Goal: Task Accomplishment & Management: Manage account settings

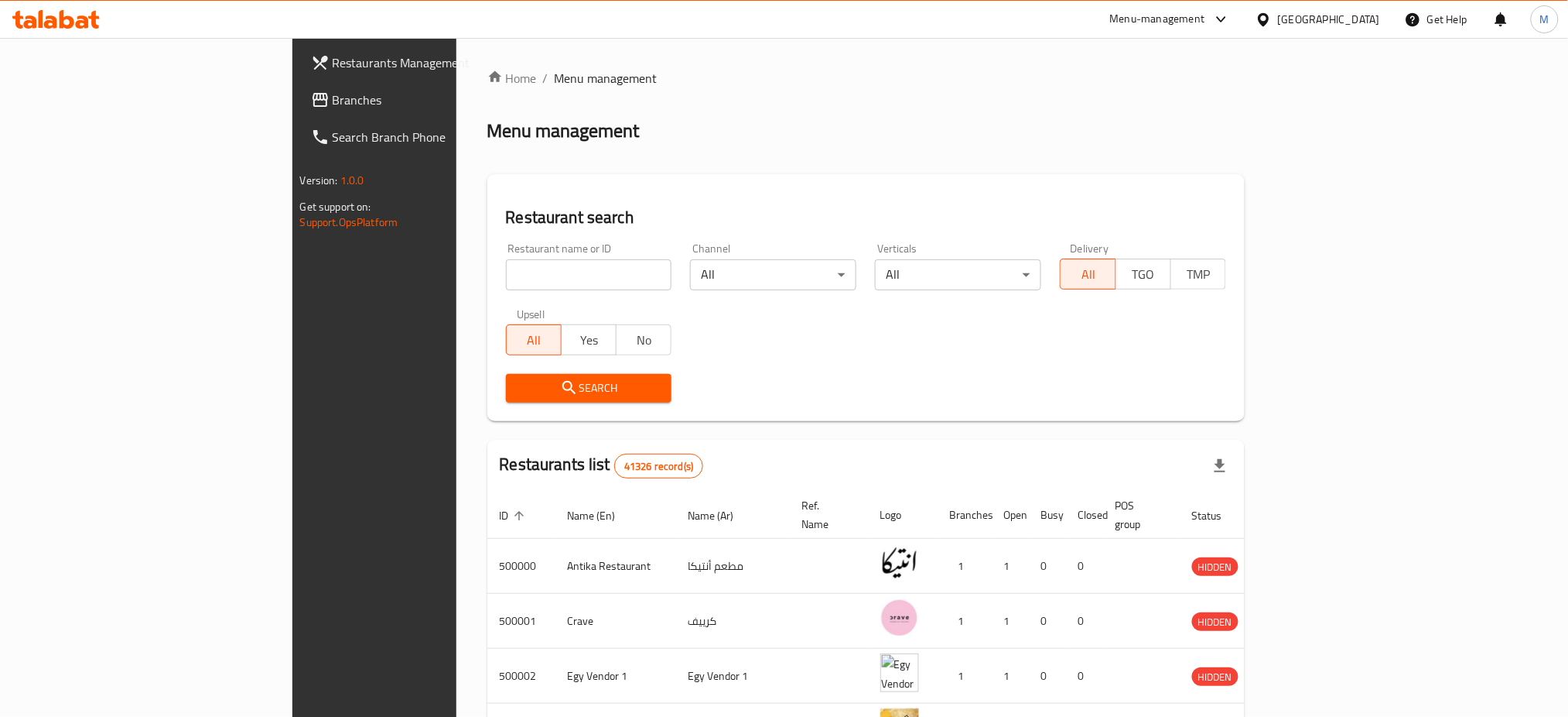
click at [605, 152] on div "Home / Menu management Menu management Restaurant search Restaurant name or ID …" at bounding box center [866, 592] width 758 height 1047
click at [487, 143] on h2 "Menu management" at bounding box center [564, 131] width 152 height 25
click at [487, 136] on div "Menu management" at bounding box center [866, 131] width 758 height 25
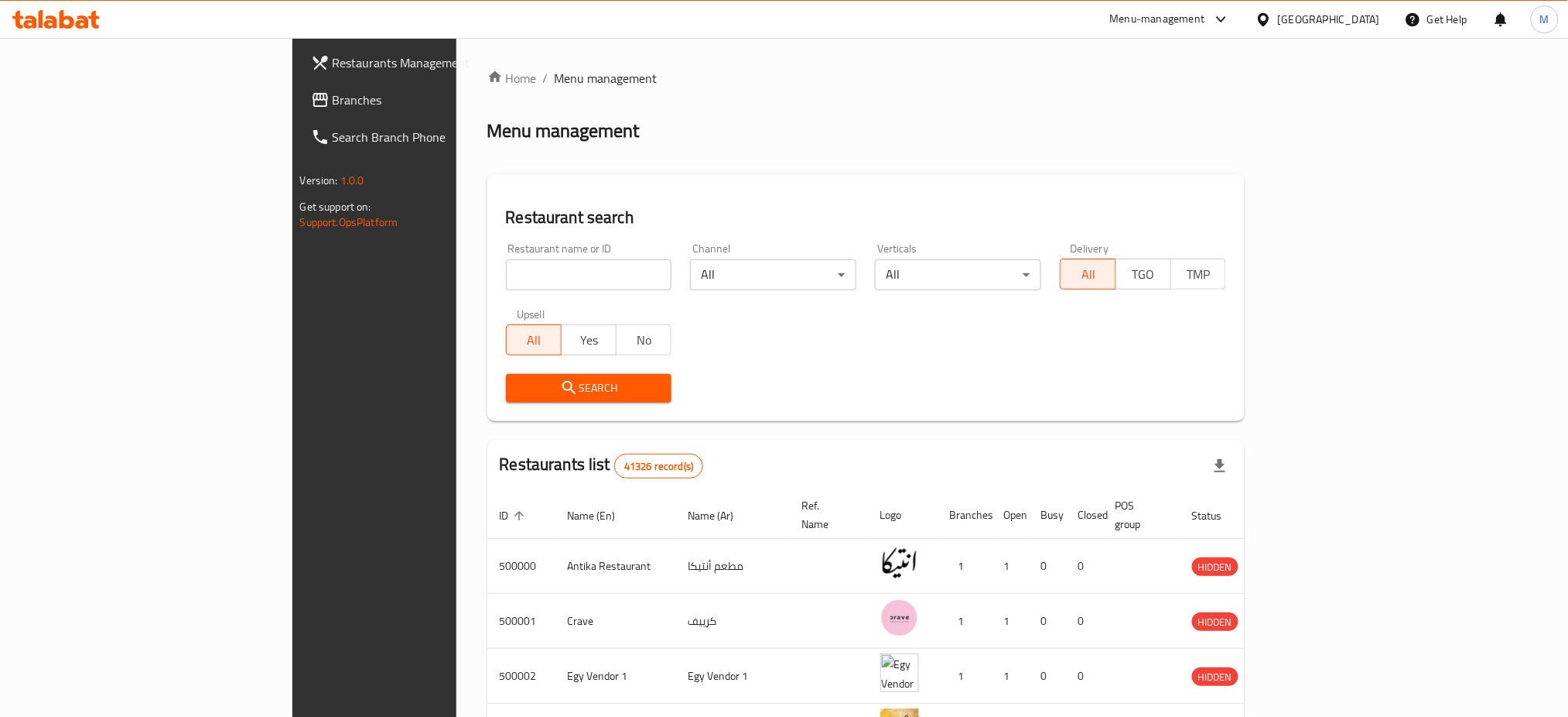
click at [487, 125] on h2 "Menu management" at bounding box center [564, 131] width 152 height 25
click at [490, 127] on div "Menu management" at bounding box center [866, 131] width 758 height 25
click at [487, 136] on h2 "Menu management" at bounding box center [564, 131] width 152 height 25
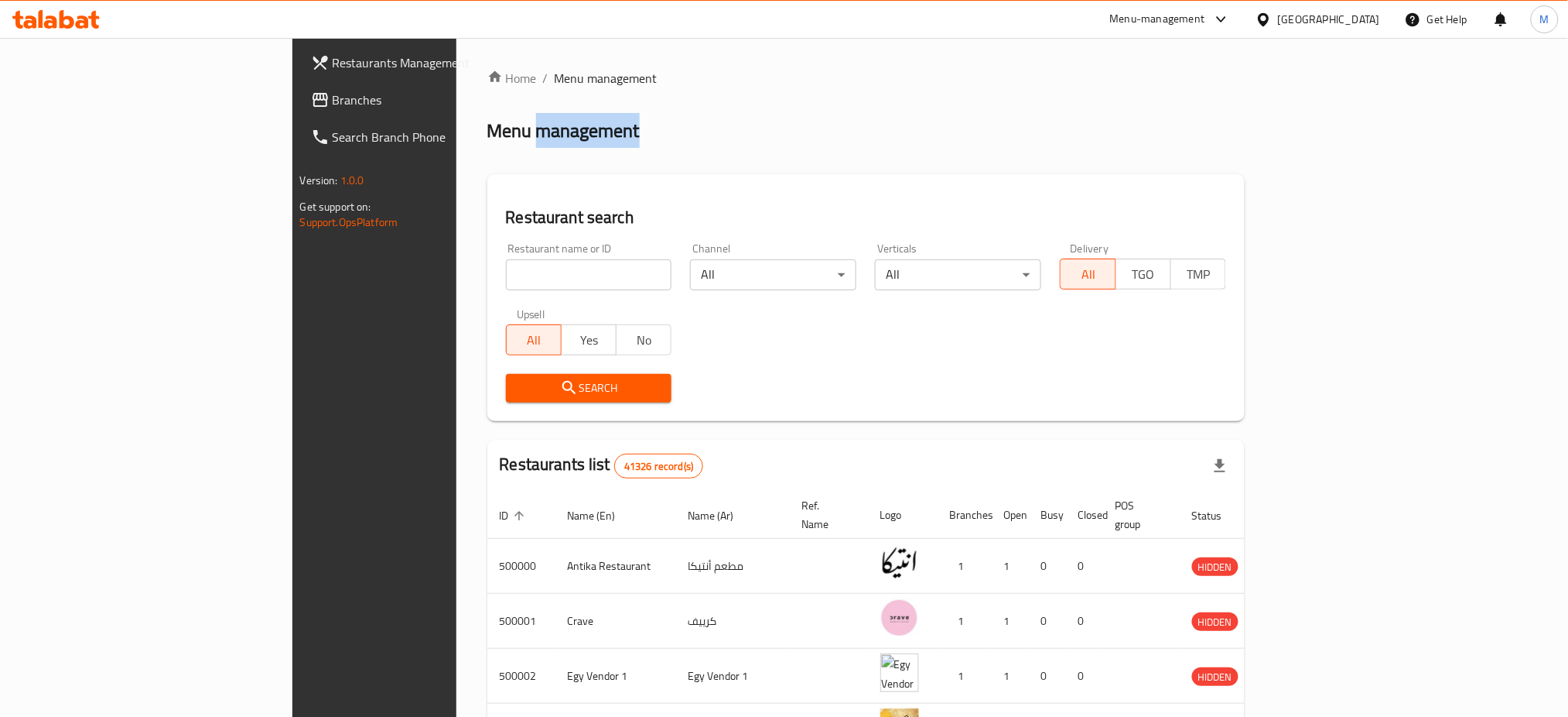
click at [565, 122] on div "Menu management" at bounding box center [866, 131] width 758 height 25
click at [513, 134] on div "Menu management" at bounding box center [866, 131] width 758 height 25
click at [506, 271] on input "search" at bounding box center [590, 274] width 167 height 31
click button "Search" at bounding box center [590, 388] width 167 height 29
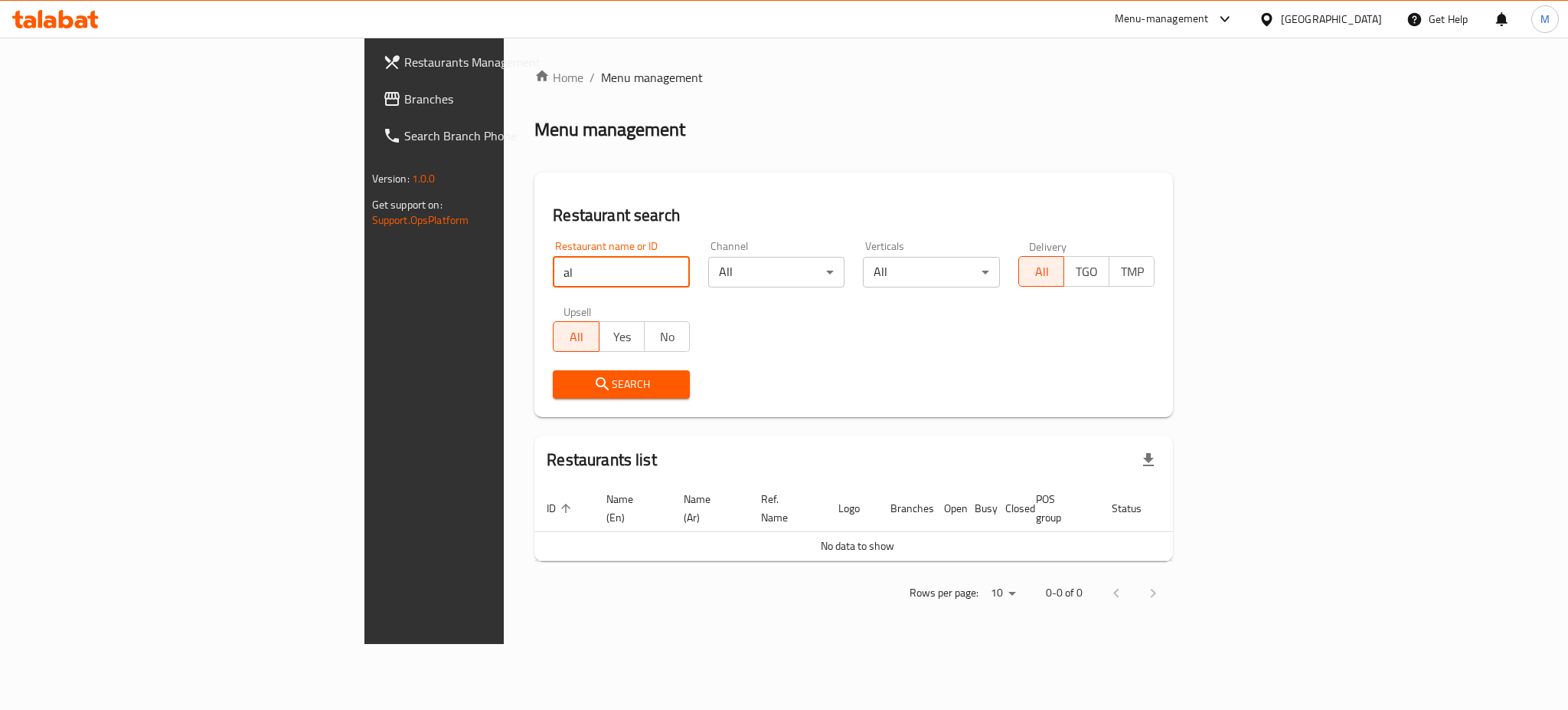
type input "a"
type input "el makh"
click button "Search" at bounding box center [621, 384] width 137 height 28
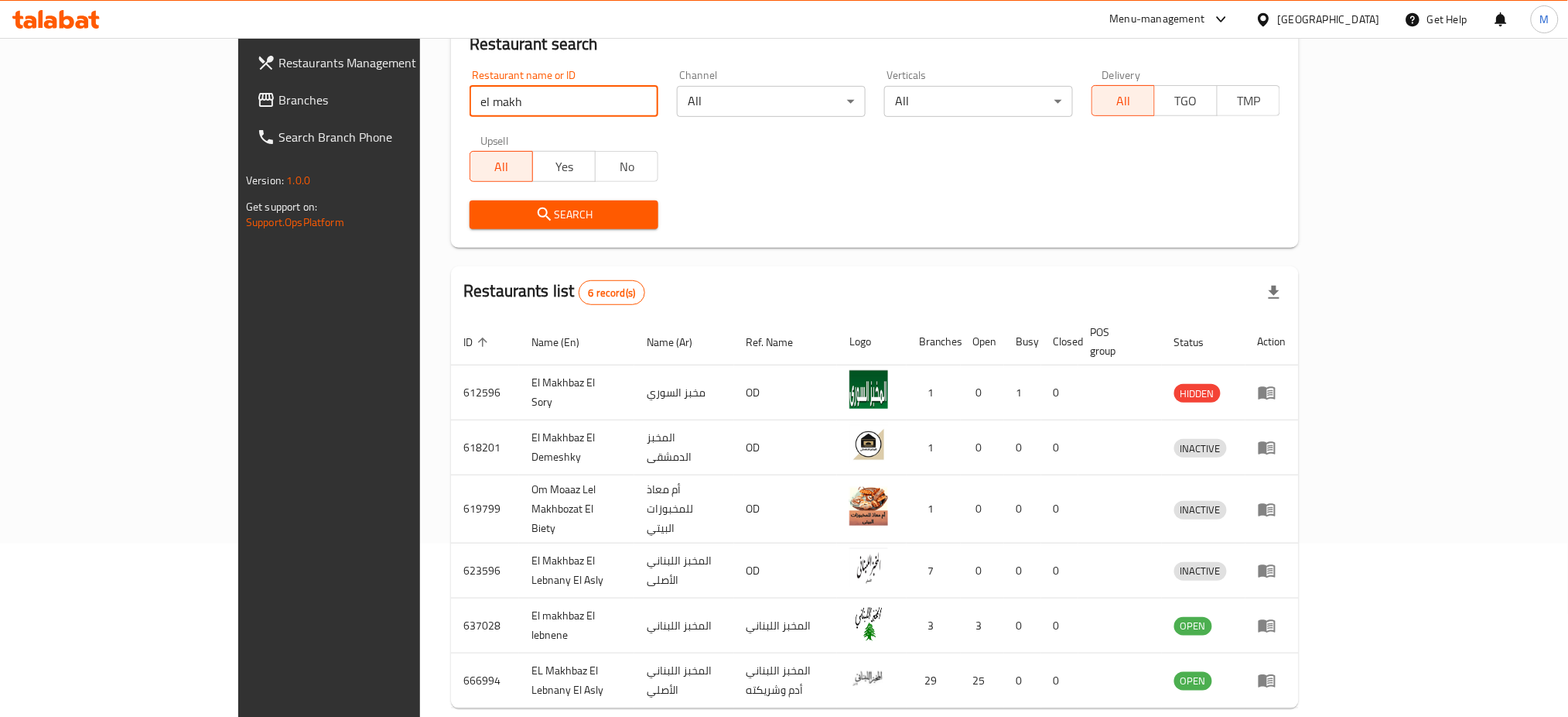
scroll to position [218, 0]
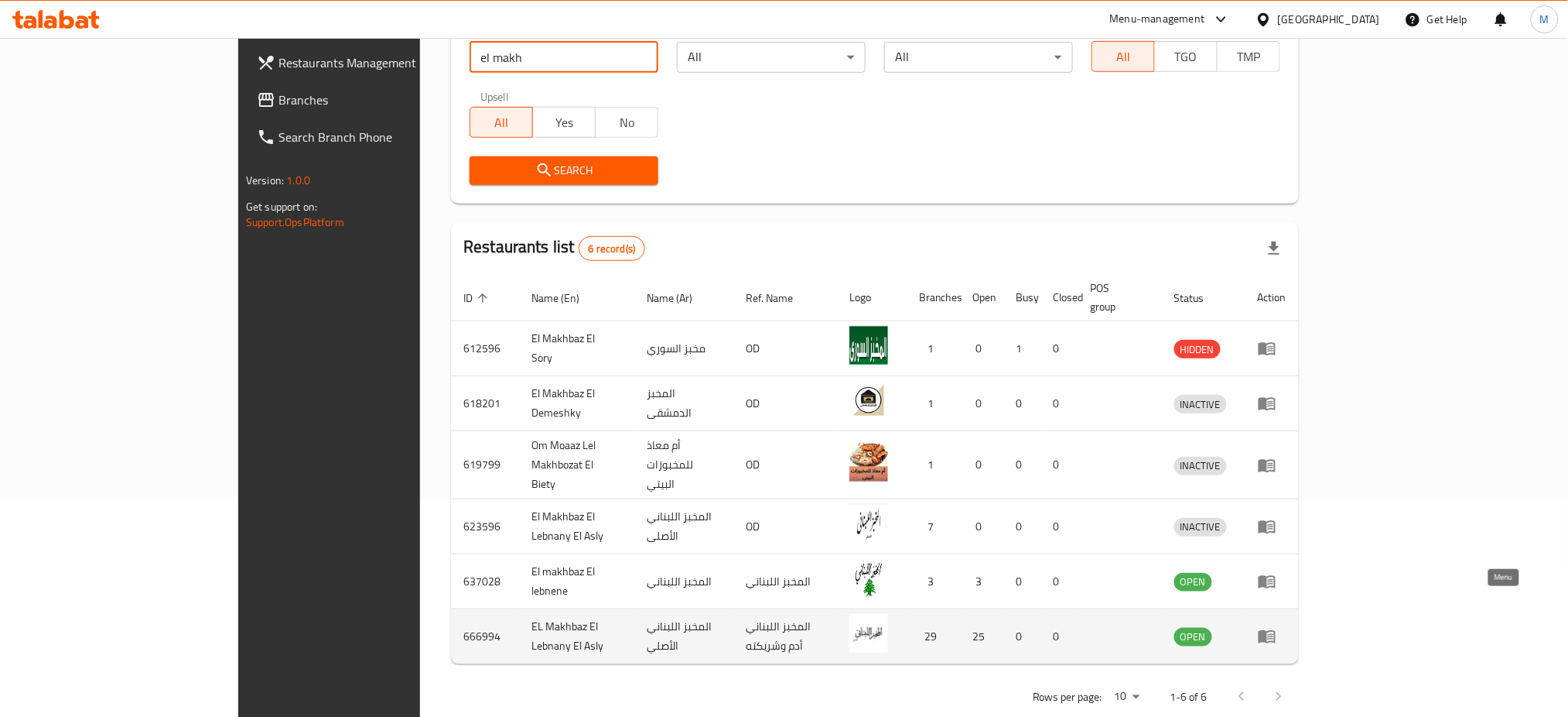
click at [1276, 631] on icon "enhanced table" at bounding box center [1267, 637] width 17 height 13
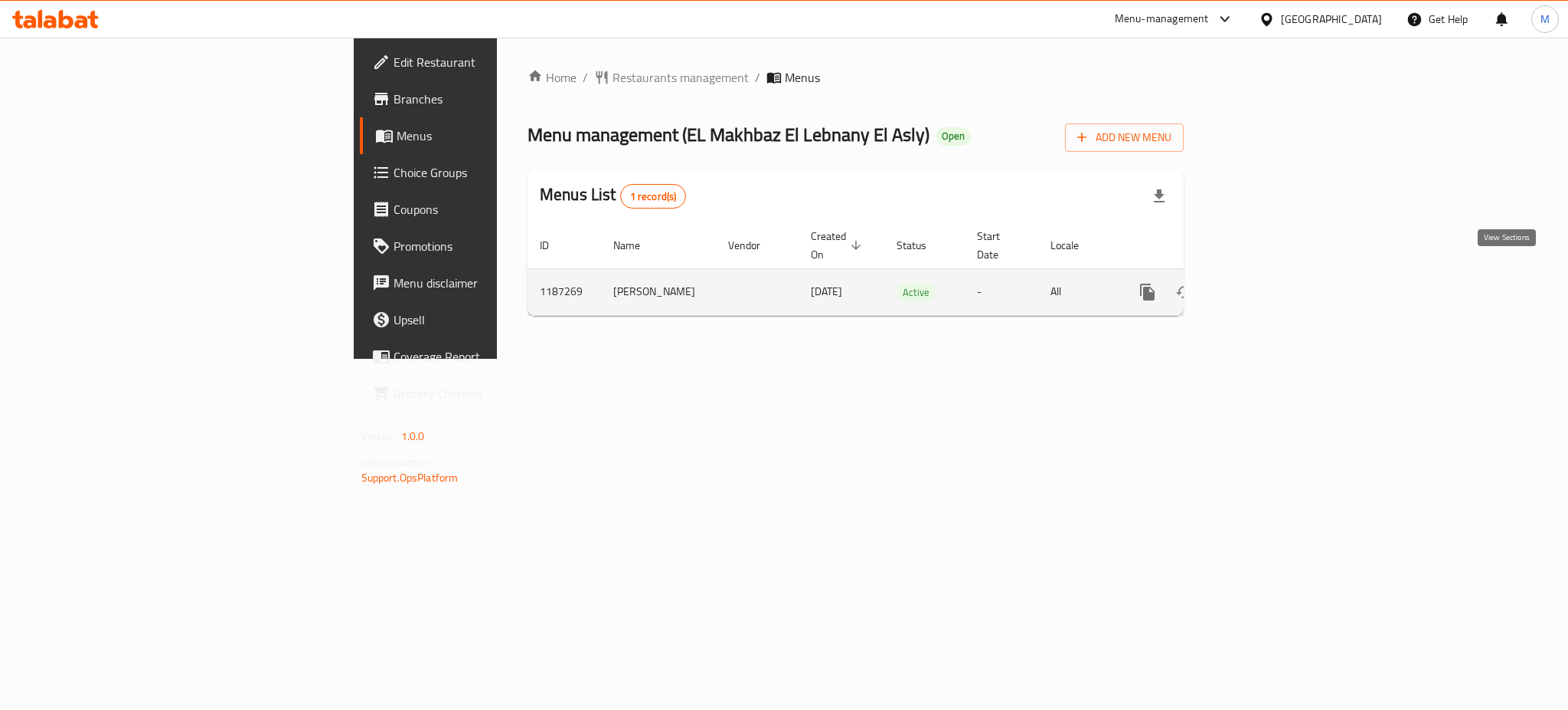
click at [1265, 285] on icon "enhanced table" at bounding box center [1258, 292] width 14 height 14
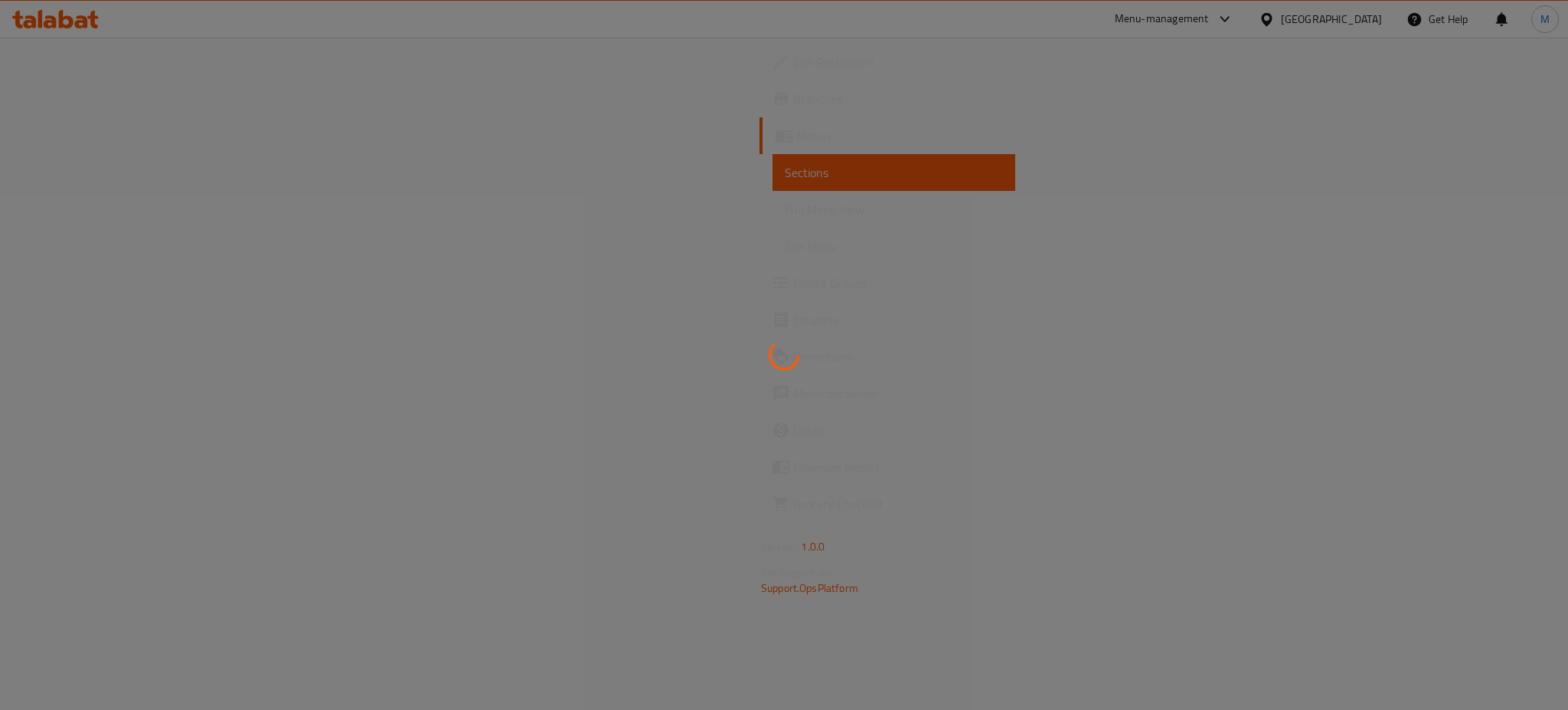
click at [1257, 20] on div at bounding box center [784, 355] width 1568 height 710
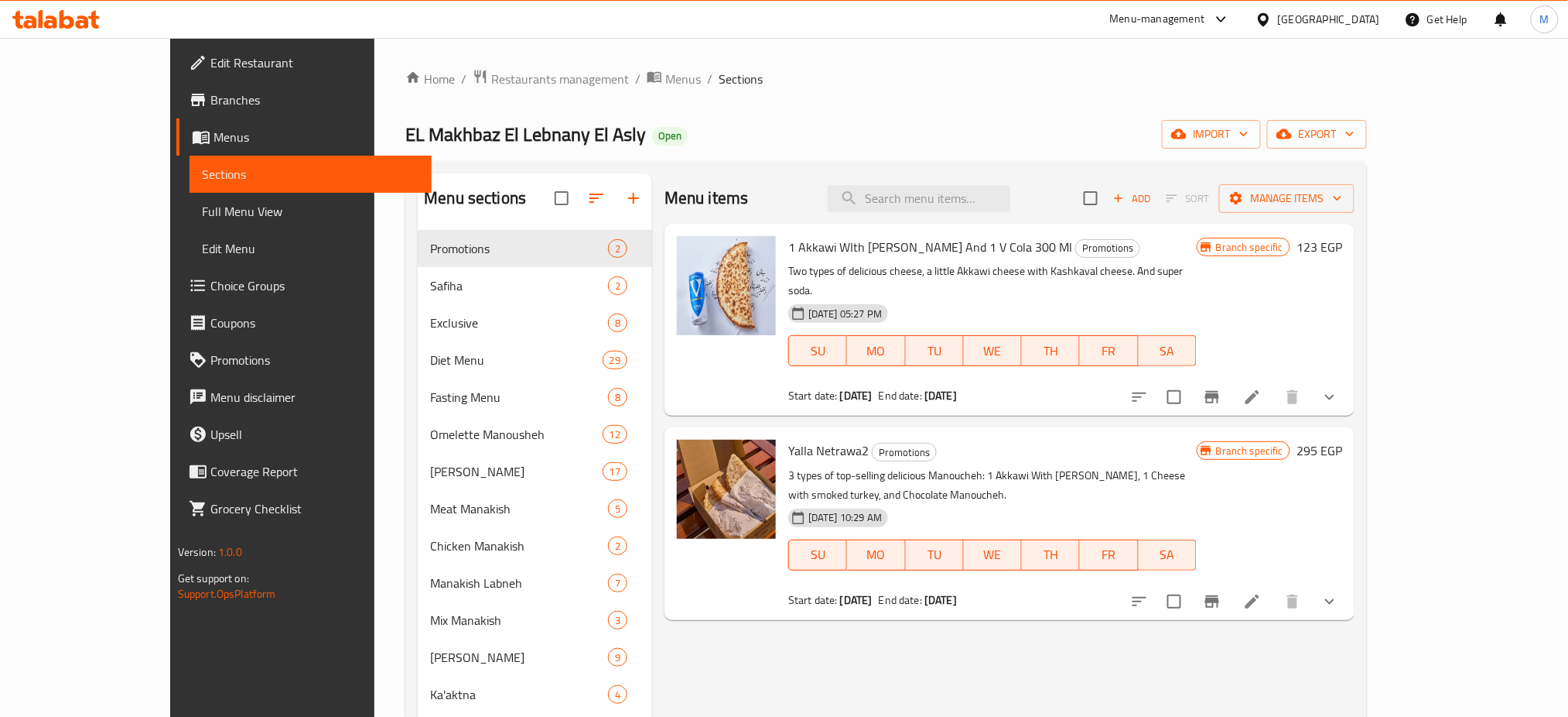
click at [1205, 22] on div "Menu-management" at bounding box center [1158, 19] width 95 height 19
click at [1145, 108] on div "Agent Campaigns Center" at bounding box center [1146, 104] width 116 height 17
